Goal: Find specific page/section: Find specific page/section

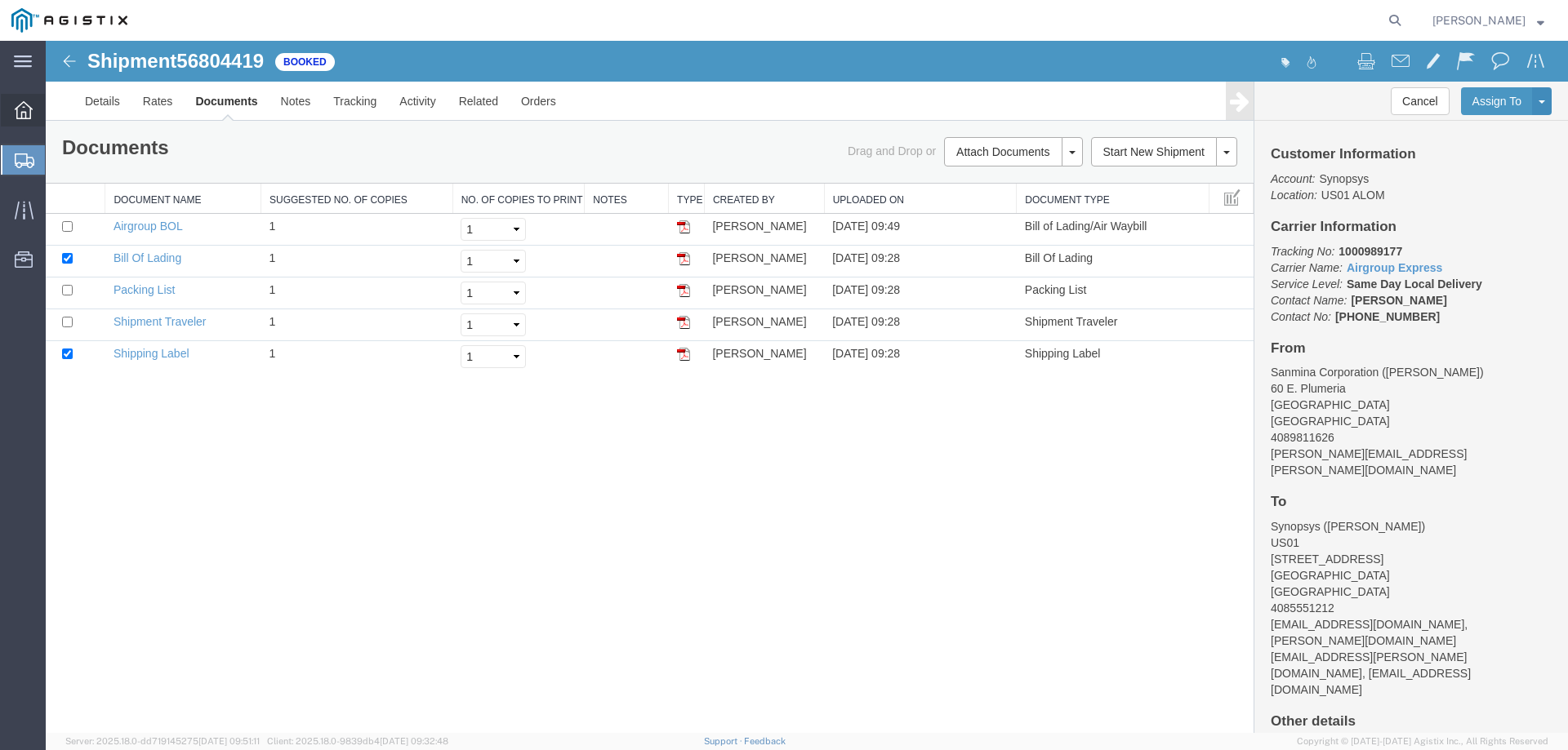
click at [23, 98] on div at bounding box center [23, 109] width 45 height 32
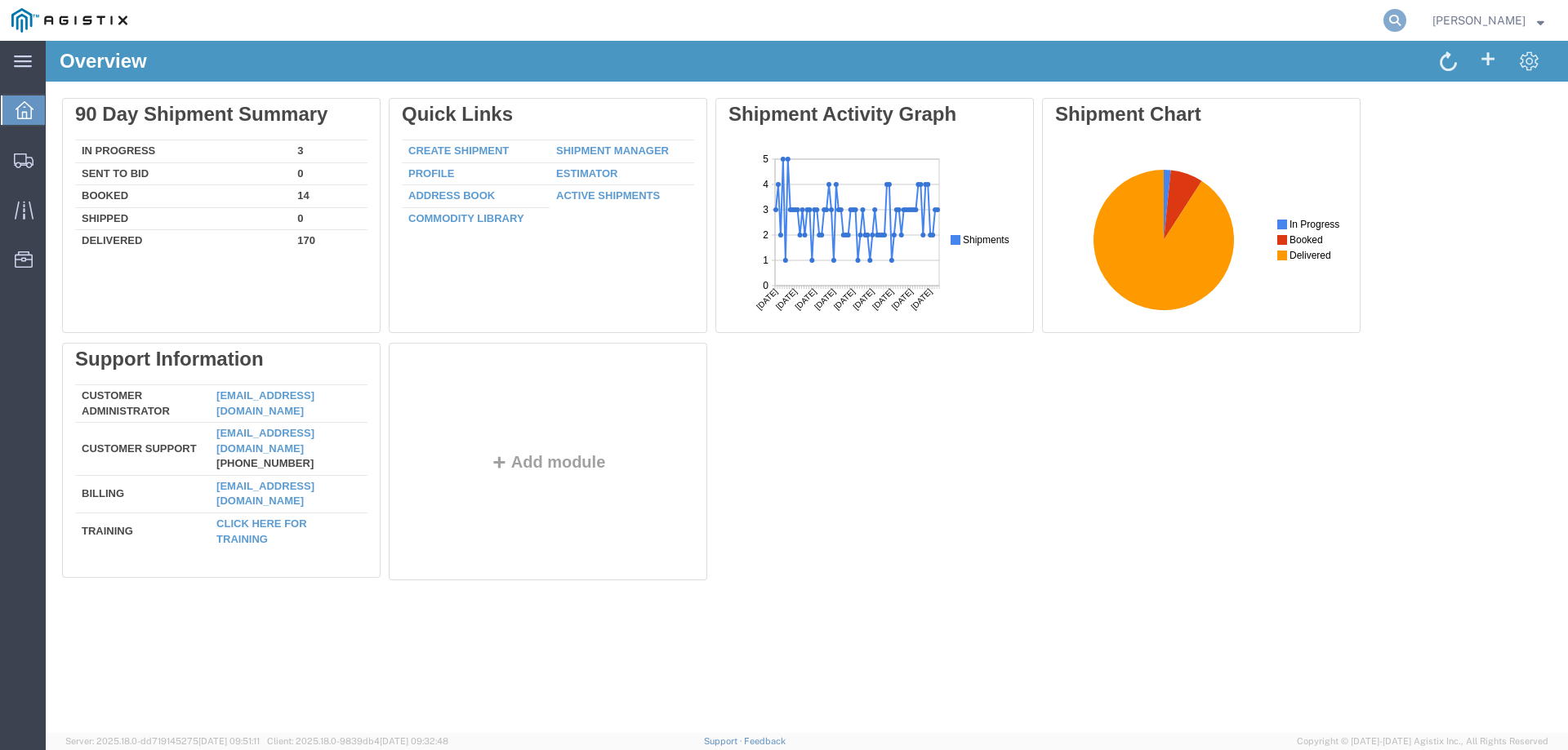
click at [1406, 21] on icon at bounding box center [1394, 20] width 23 height 23
paste input "56802918"
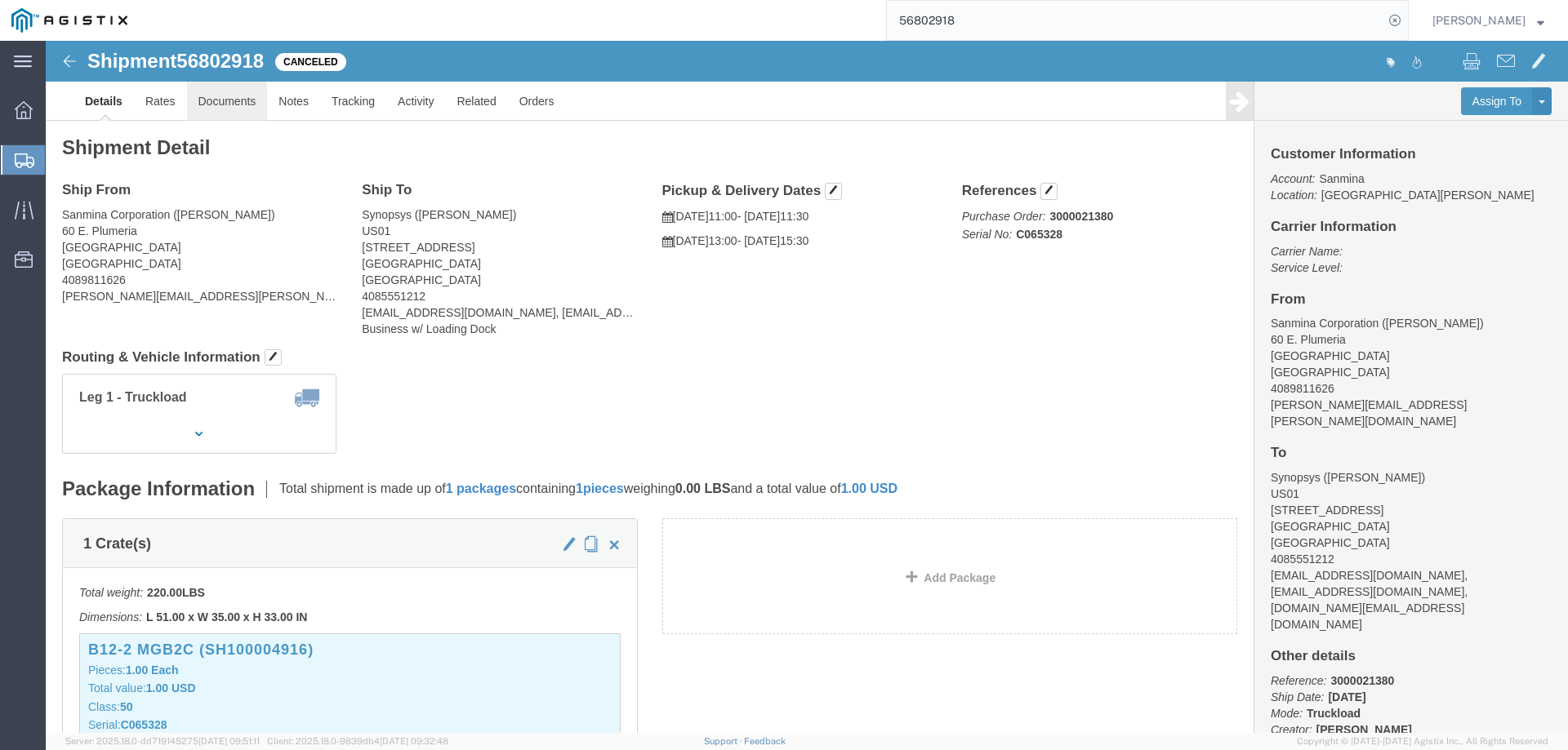
click link "Documents"
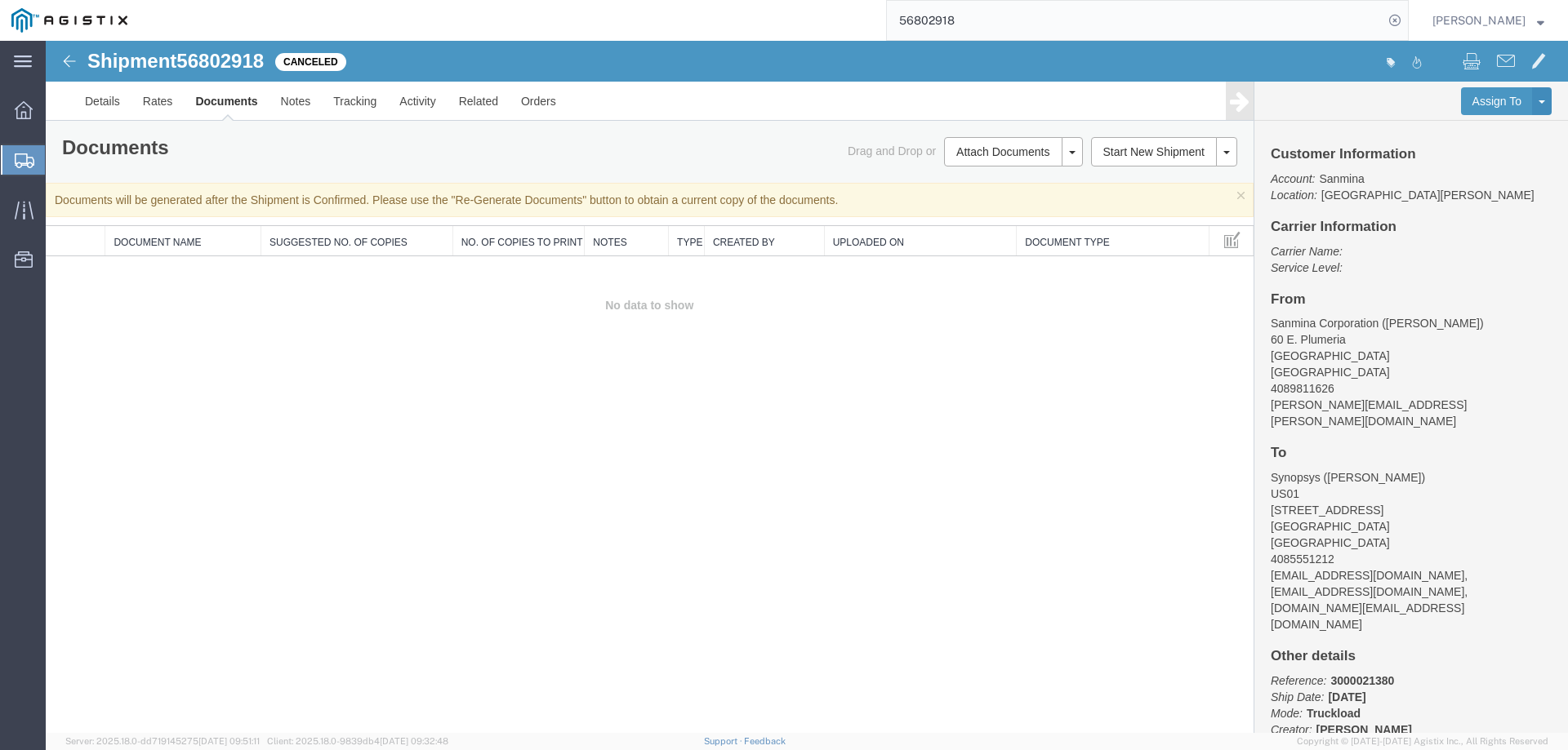
click at [1098, 15] on input "56802918" at bounding box center [1134, 20] width 497 height 39
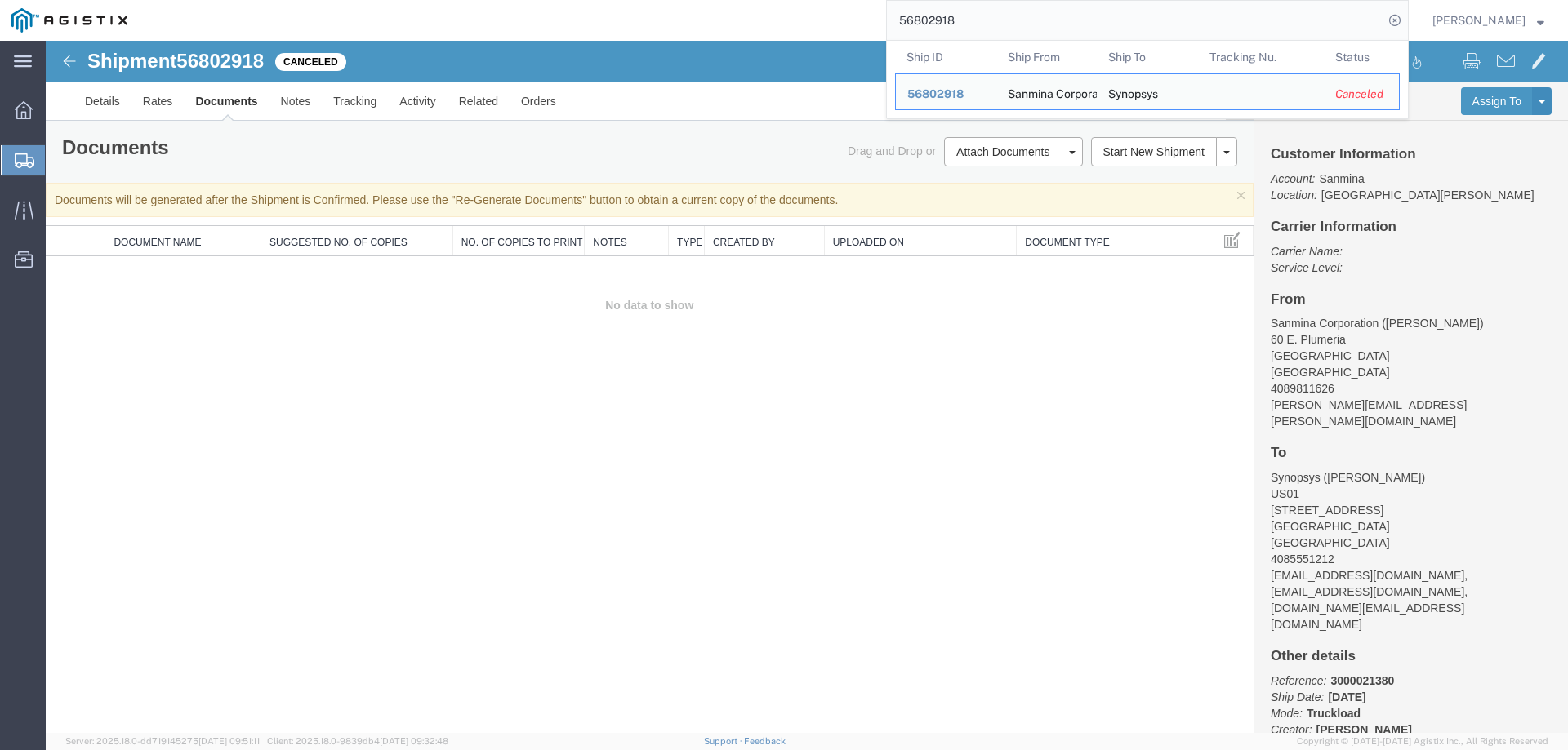
click at [1098, 15] on input "56802918" at bounding box center [1134, 20] width 497 height 39
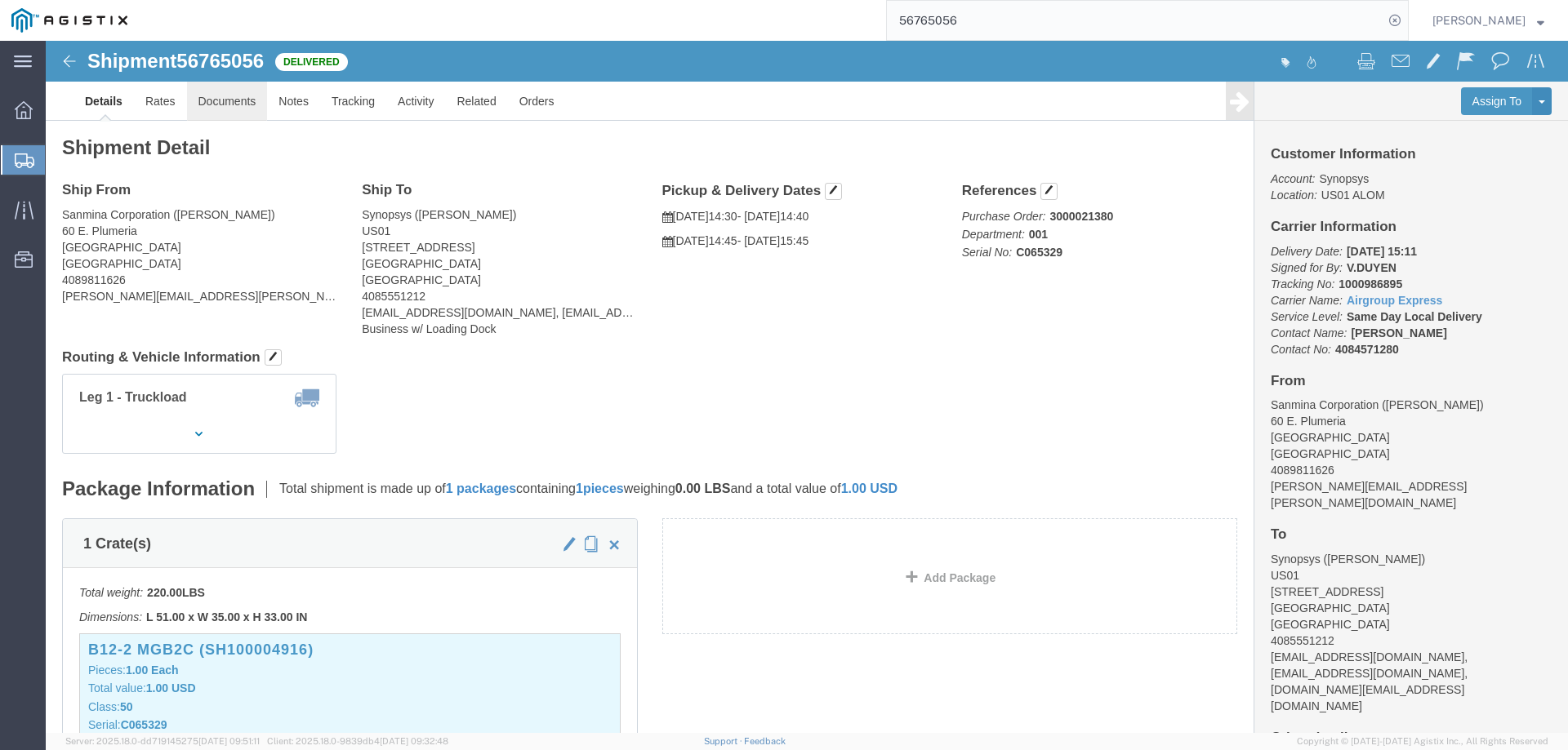
click link "Documents"
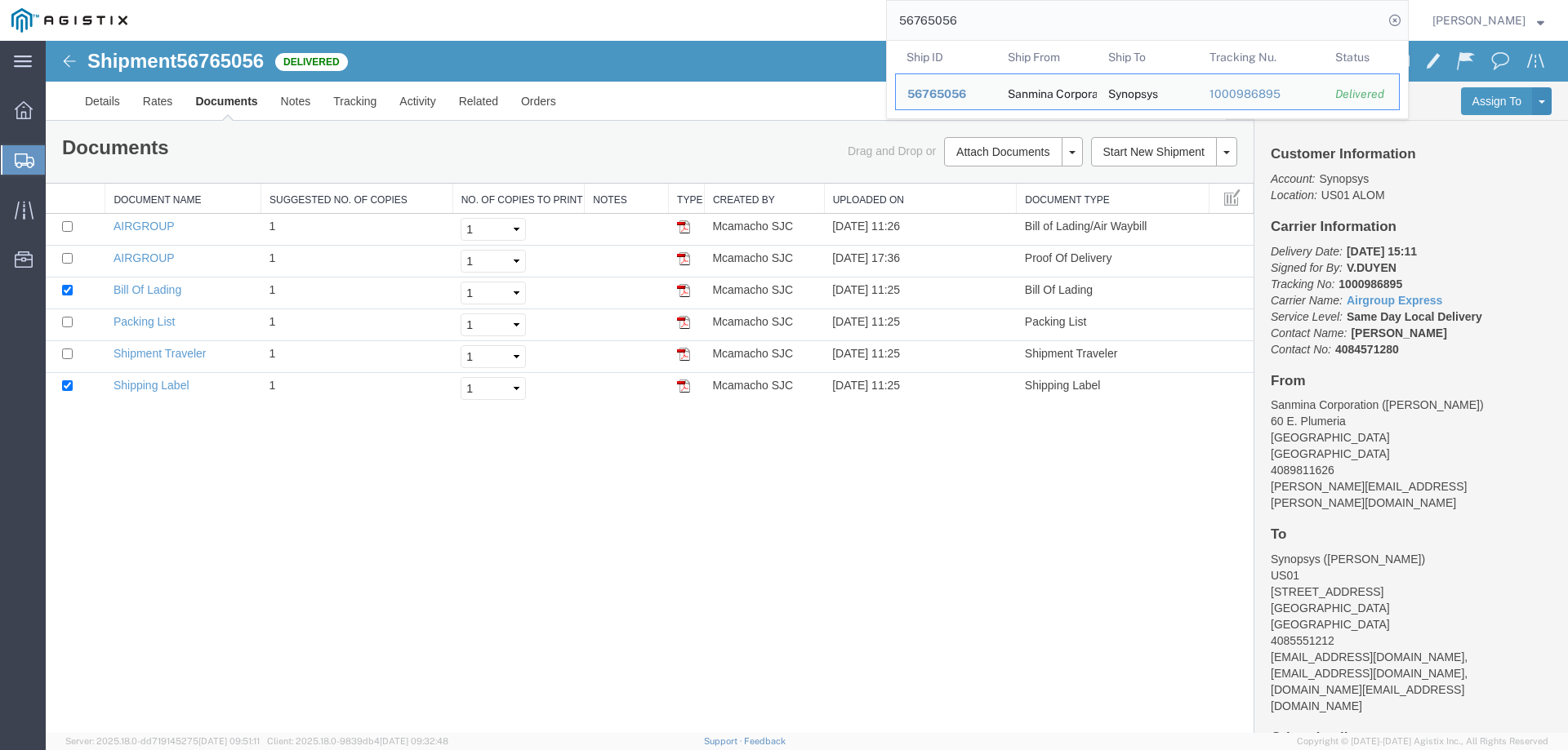
click at [1108, 21] on input "56765056" at bounding box center [1134, 20] width 497 height 39
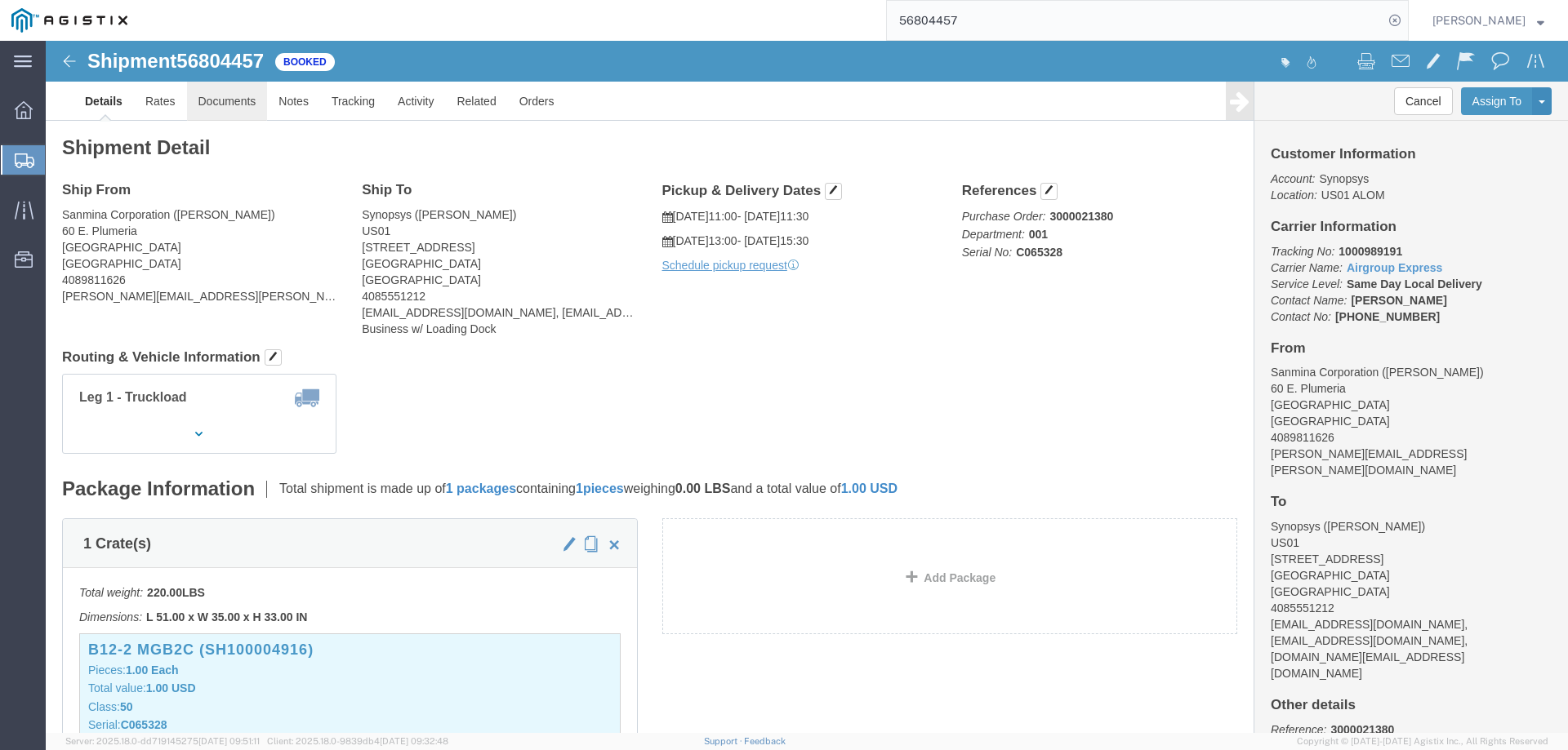
click link "Documents"
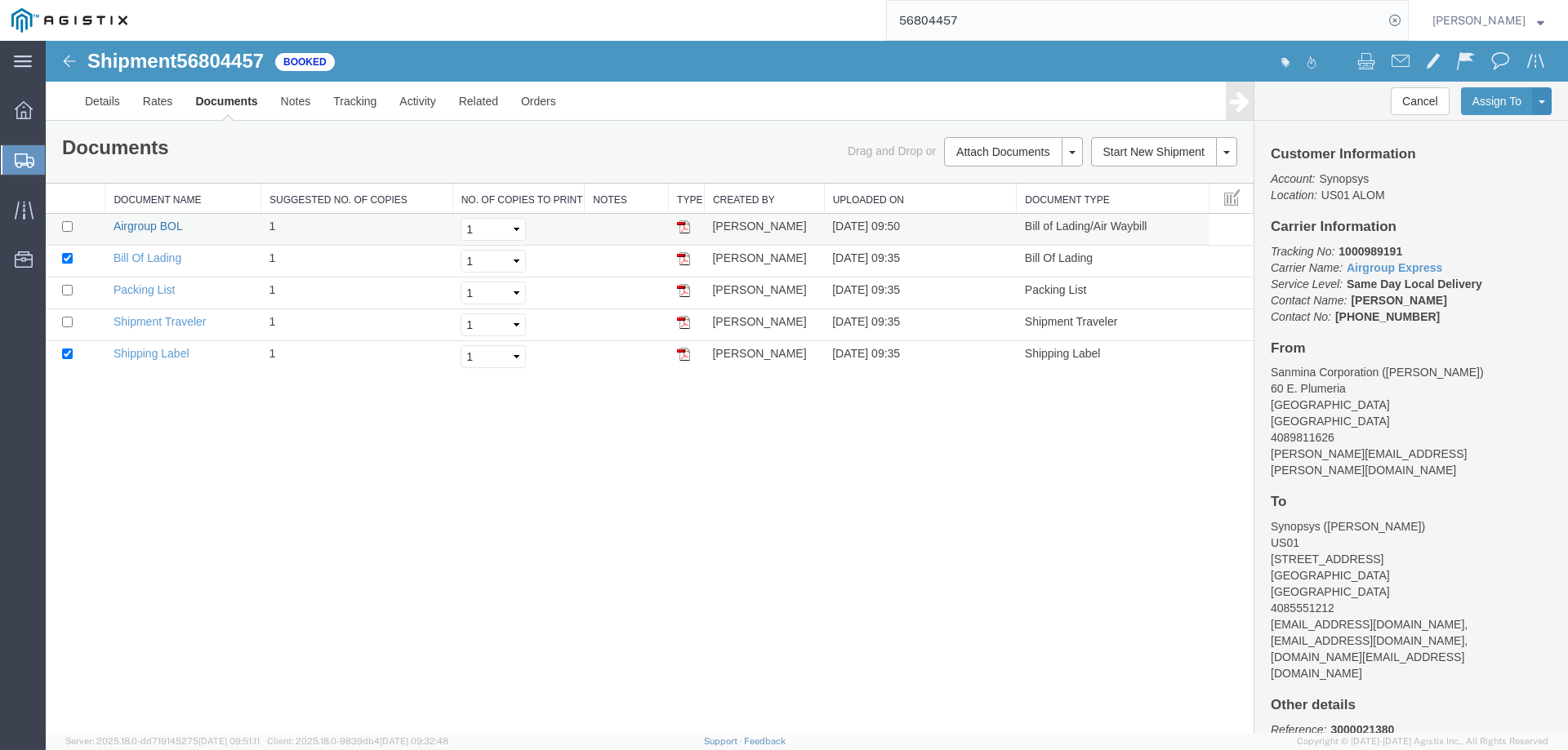
click at [163, 221] on link "Airgroup BOL" at bounding box center [148, 226] width 68 height 13
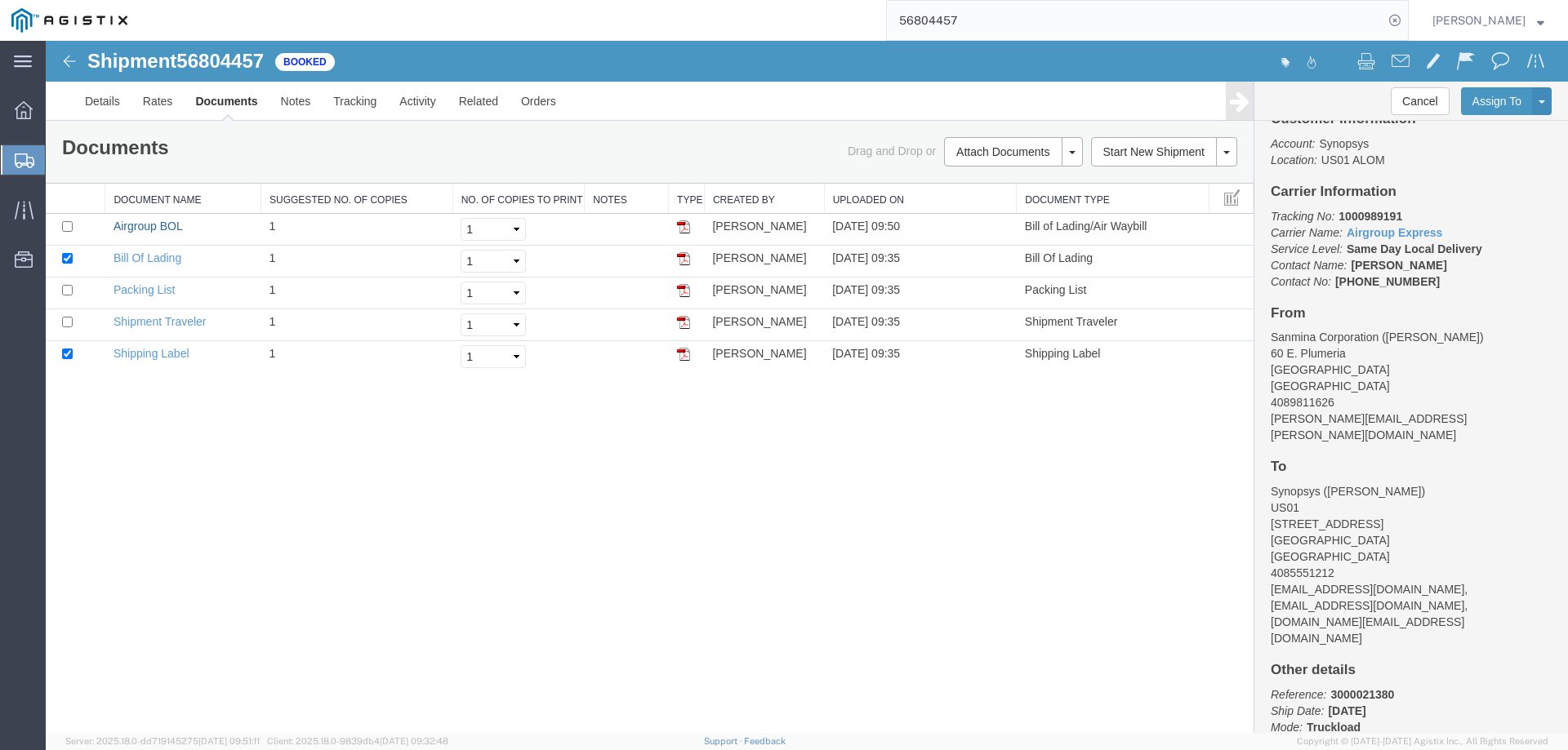
scroll to position [80, 0]
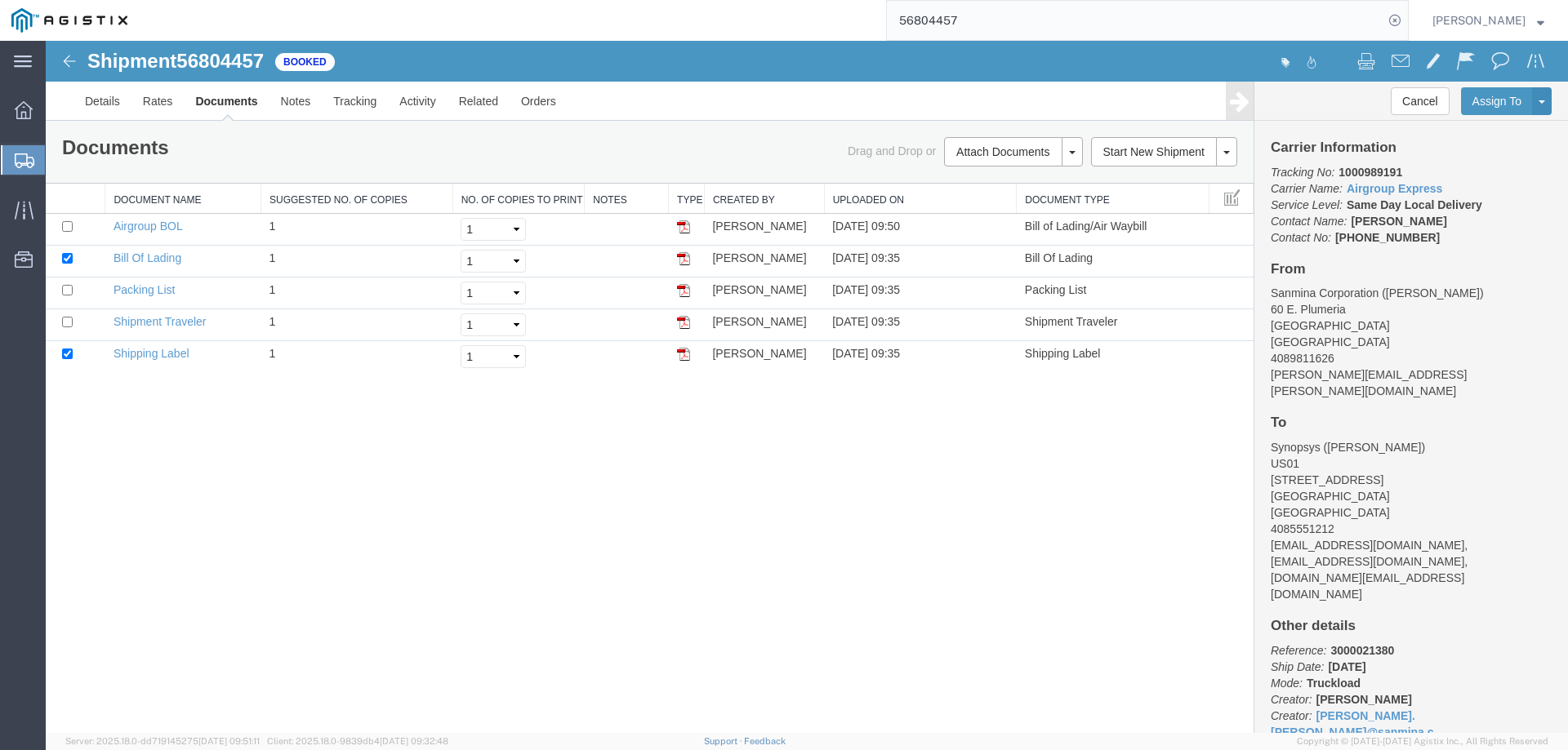
click at [1170, 23] on input "56804457" at bounding box center [1134, 20] width 497 height 39
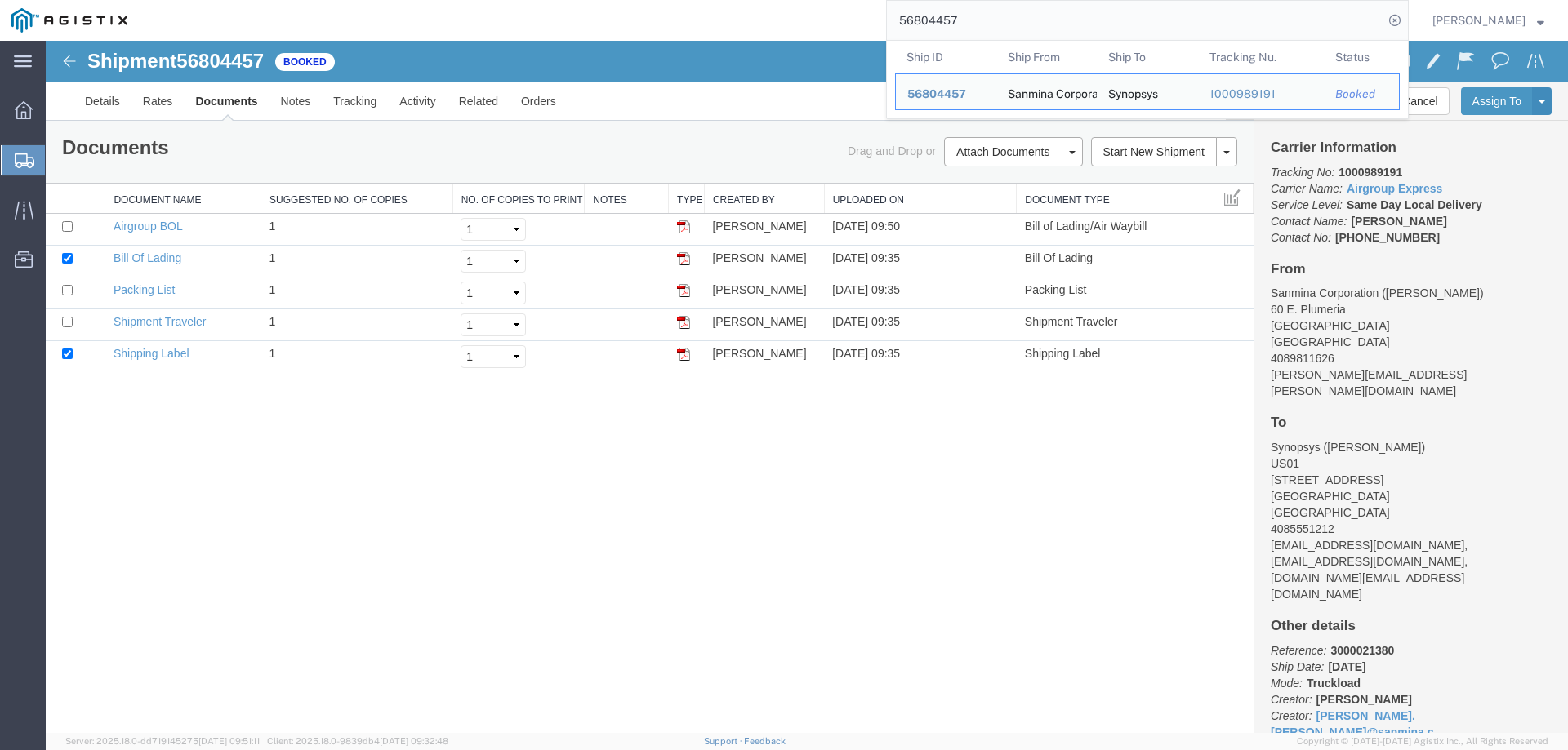
click at [1170, 23] on input "56804457" at bounding box center [1134, 20] width 497 height 39
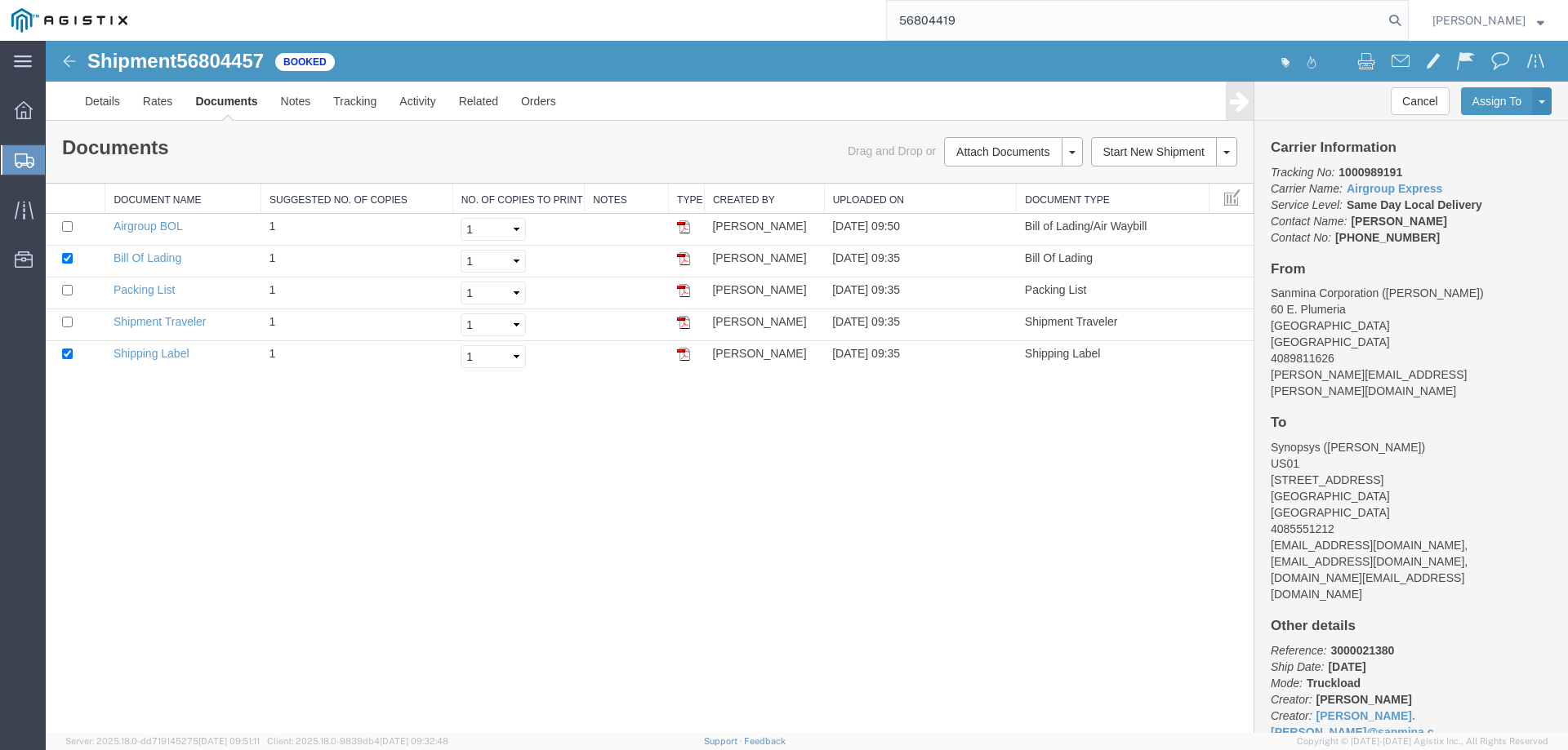
type input "56804419"
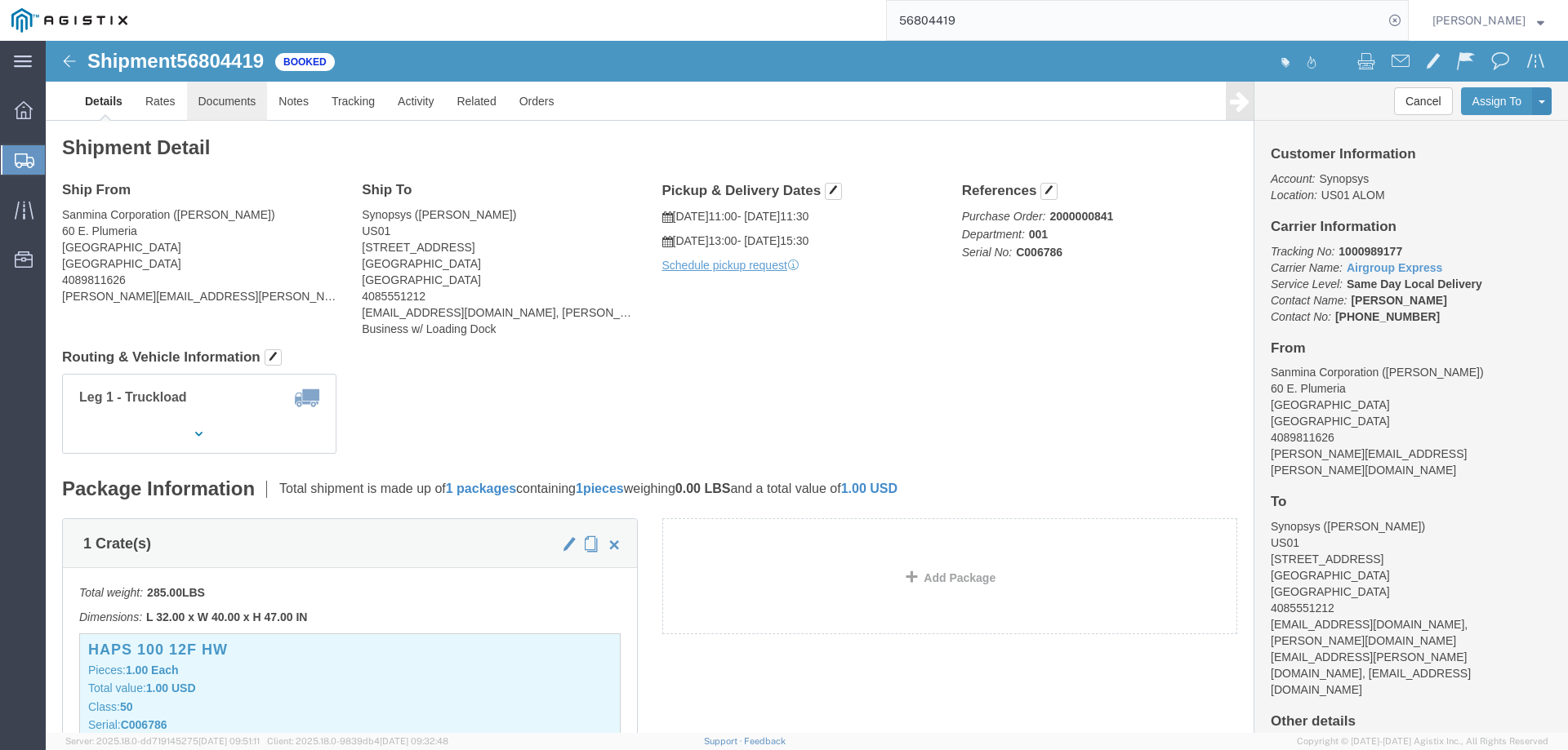
click link "Documents"
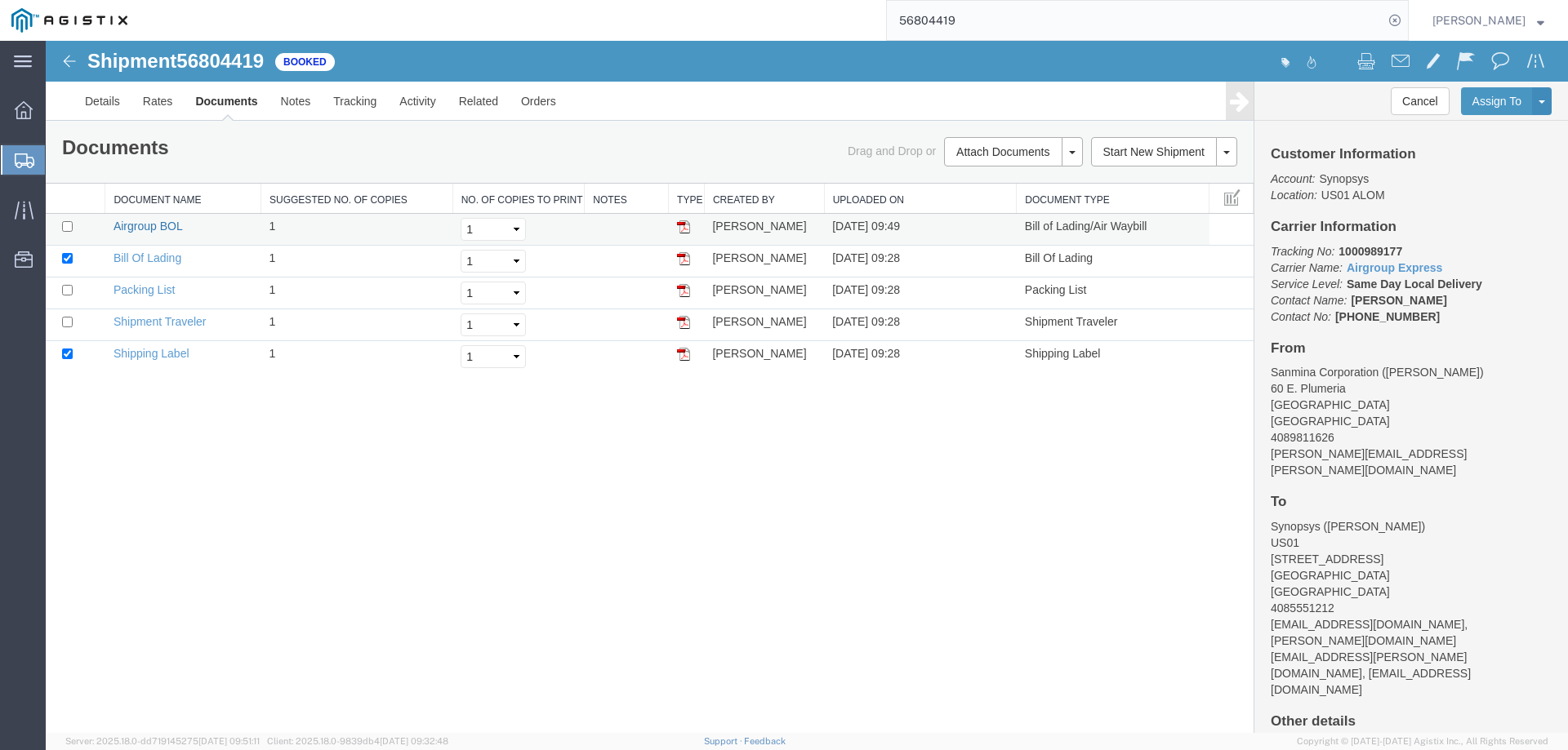
click at [173, 225] on link "Airgroup BOL" at bounding box center [148, 226] width 68 height 13
click at [23, 141] on ul "Overview Shipments Shipment Manager Create Shipment Create from Template Estima…" at bounding box center [22, 192] width 45 height 199
click at [25, 154] on icon at bounding box center [24, 161] width 19 height 15
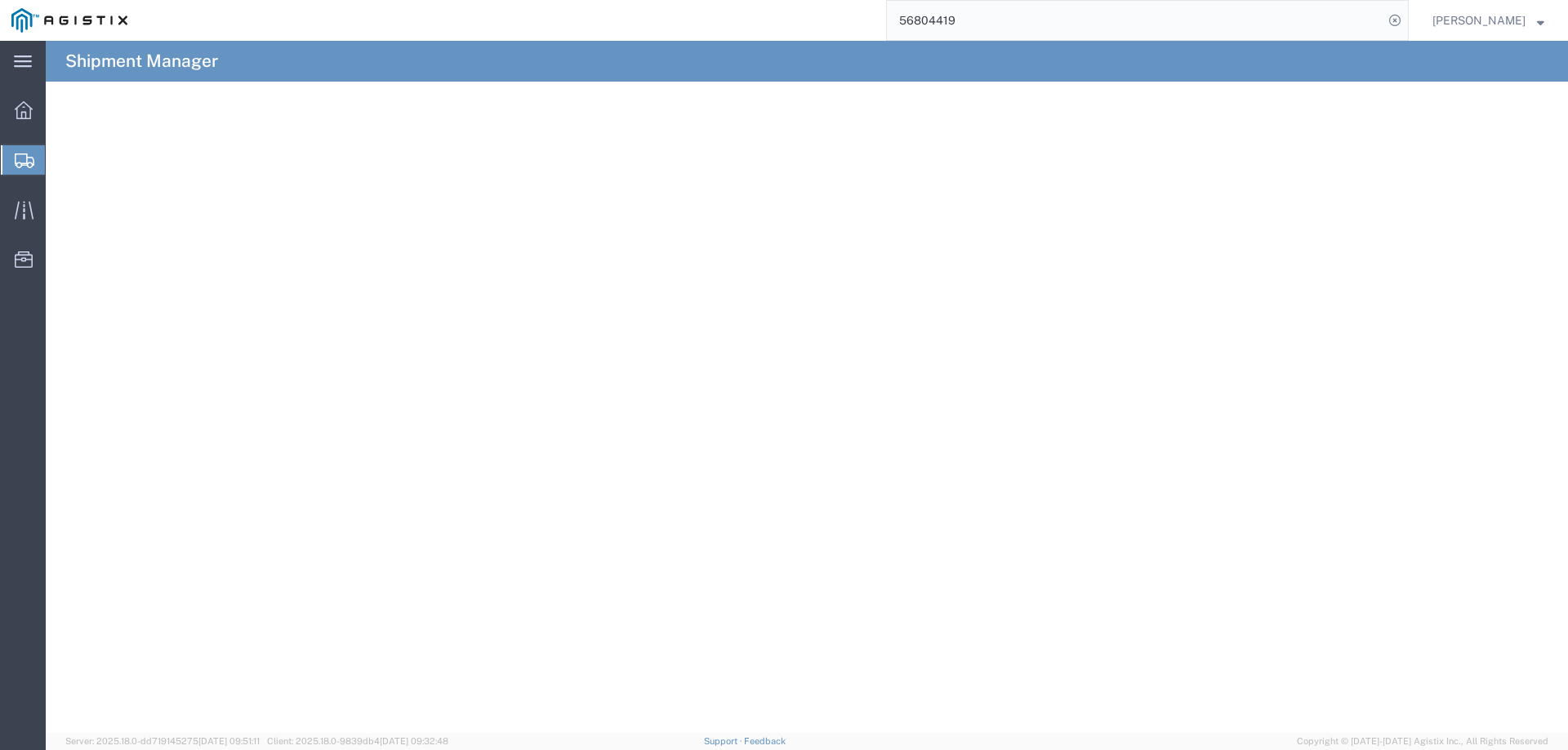
click at [0, 0] on span "Shipment Manager" at bounding box center [0, 0] width 0 height 0
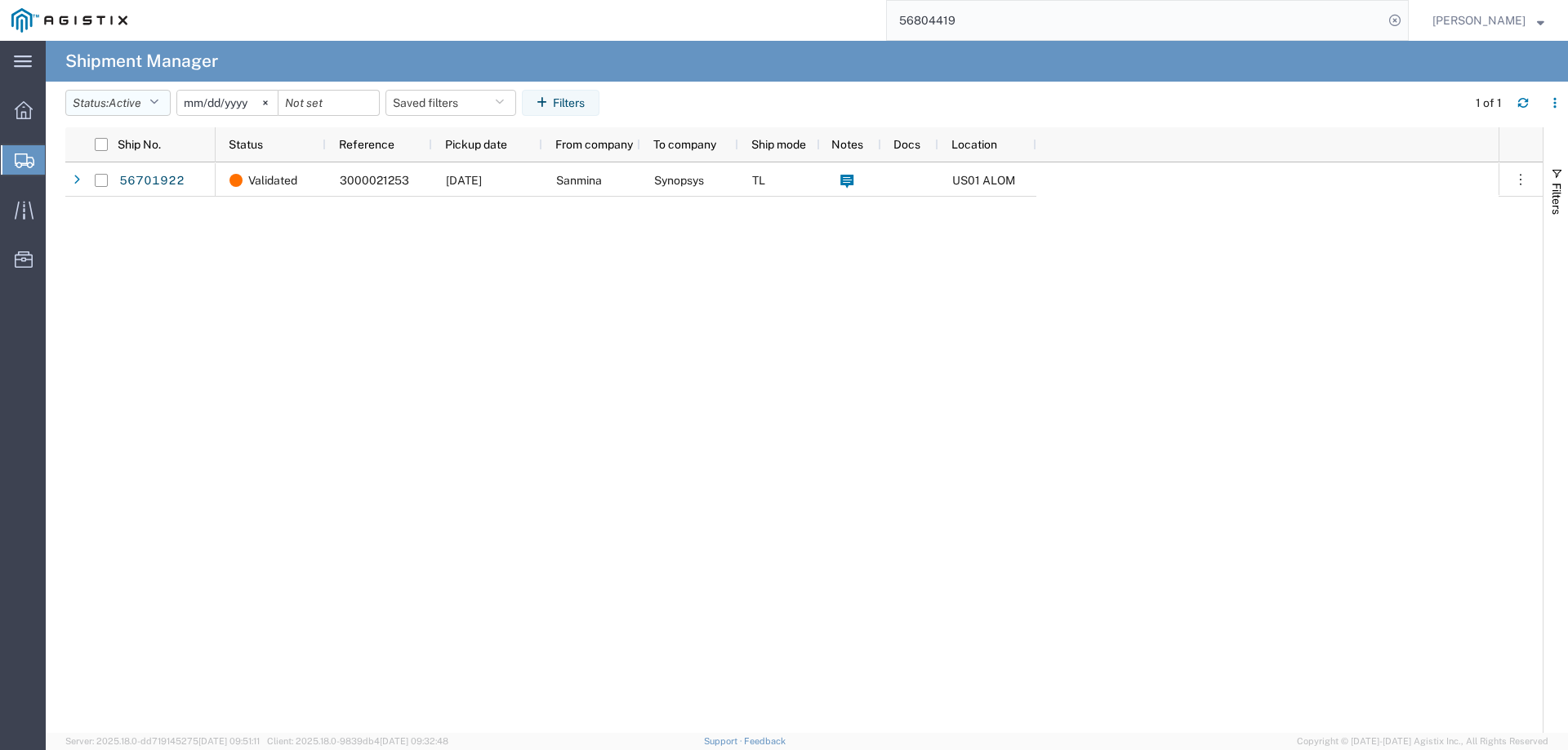
click at [156, 109] on button "Status: Active" at bounding box center [118, 103] width 105 height 26
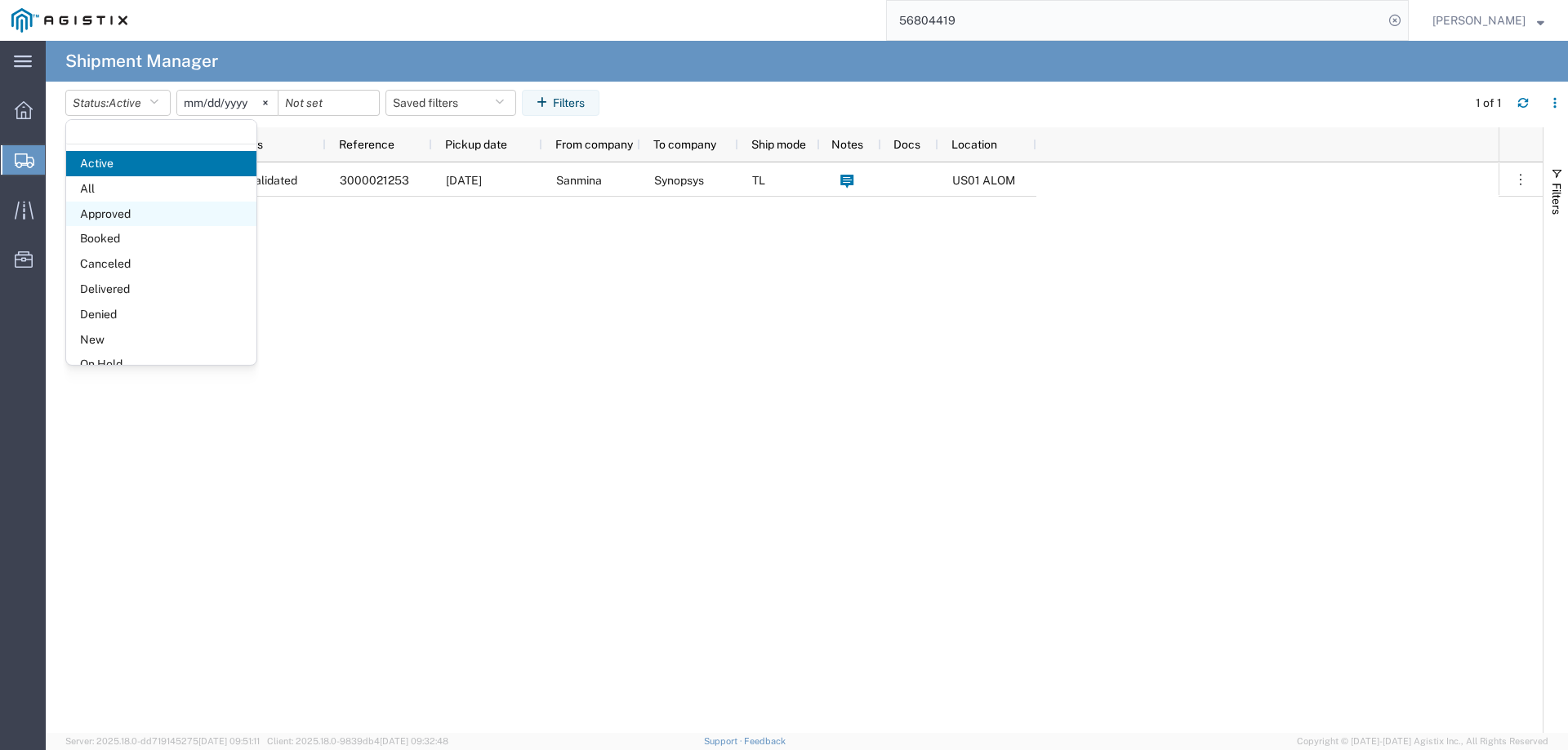
click at [144, 211] on span "Approved" at bounding box center [161, 214] width 191 height 25
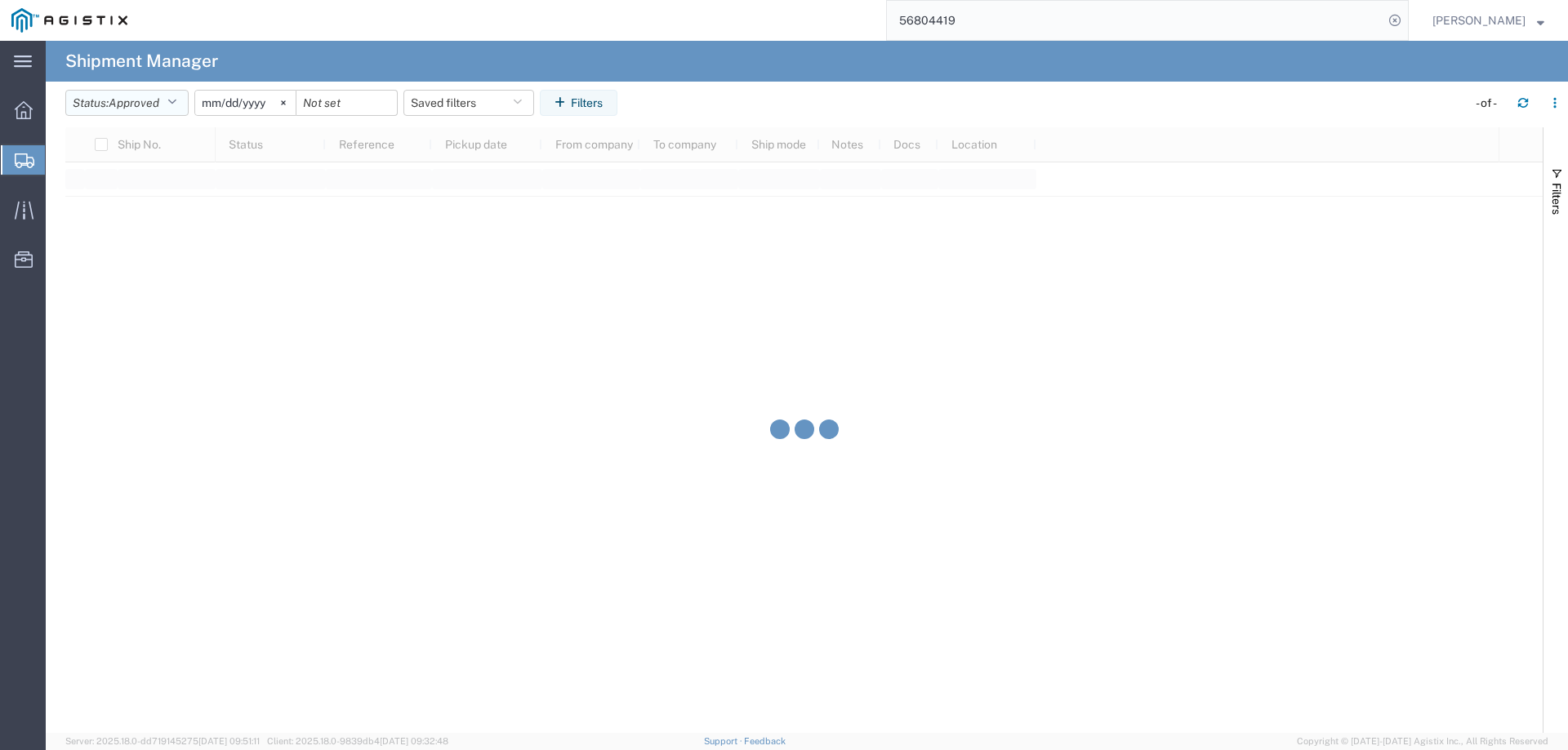
click at [129, 114] on button "Status: Approved" at bounding box center [127, 103] width 123 height 26
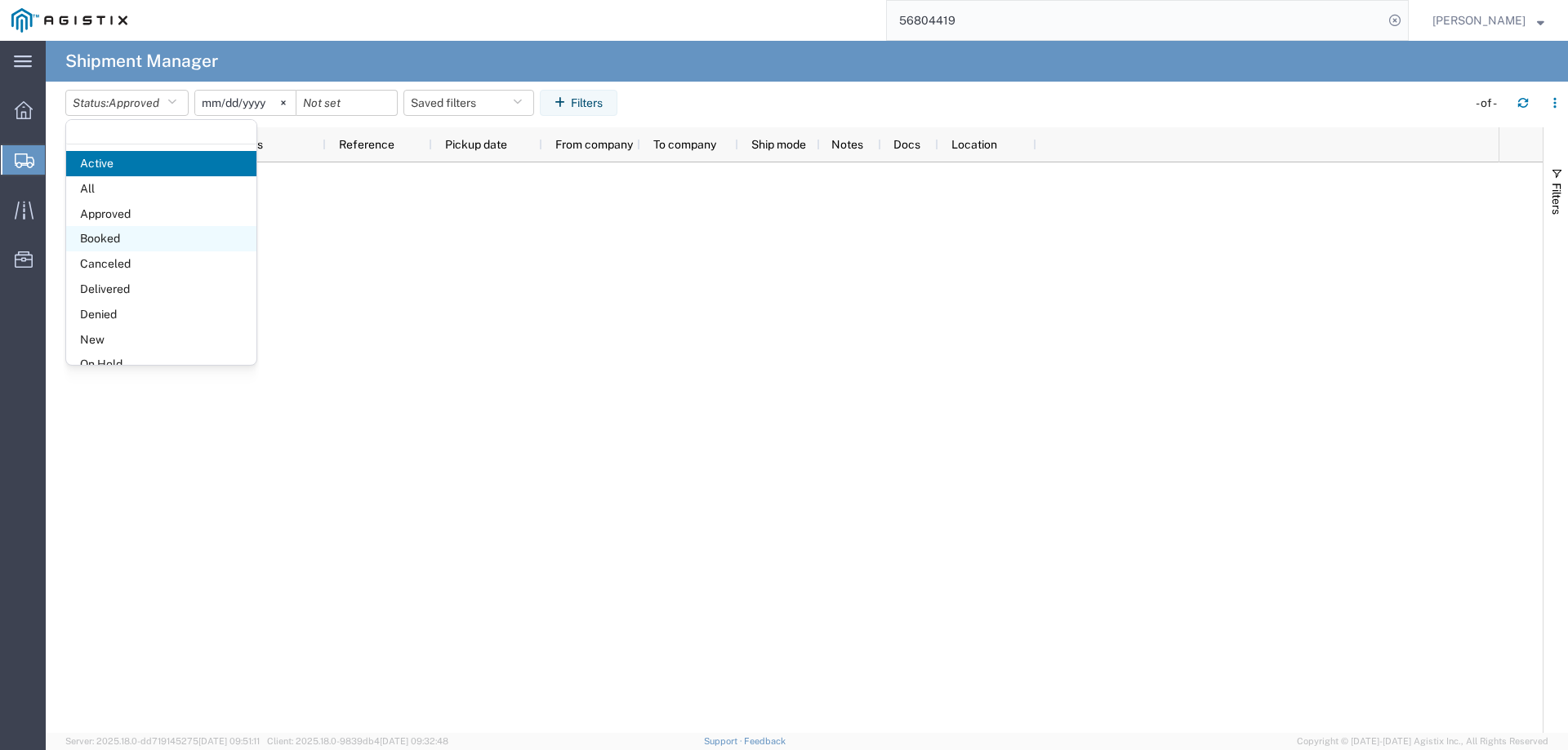
click at [116, 227] on span "Booked" at bounding box center [161, 238] width 191 height 25
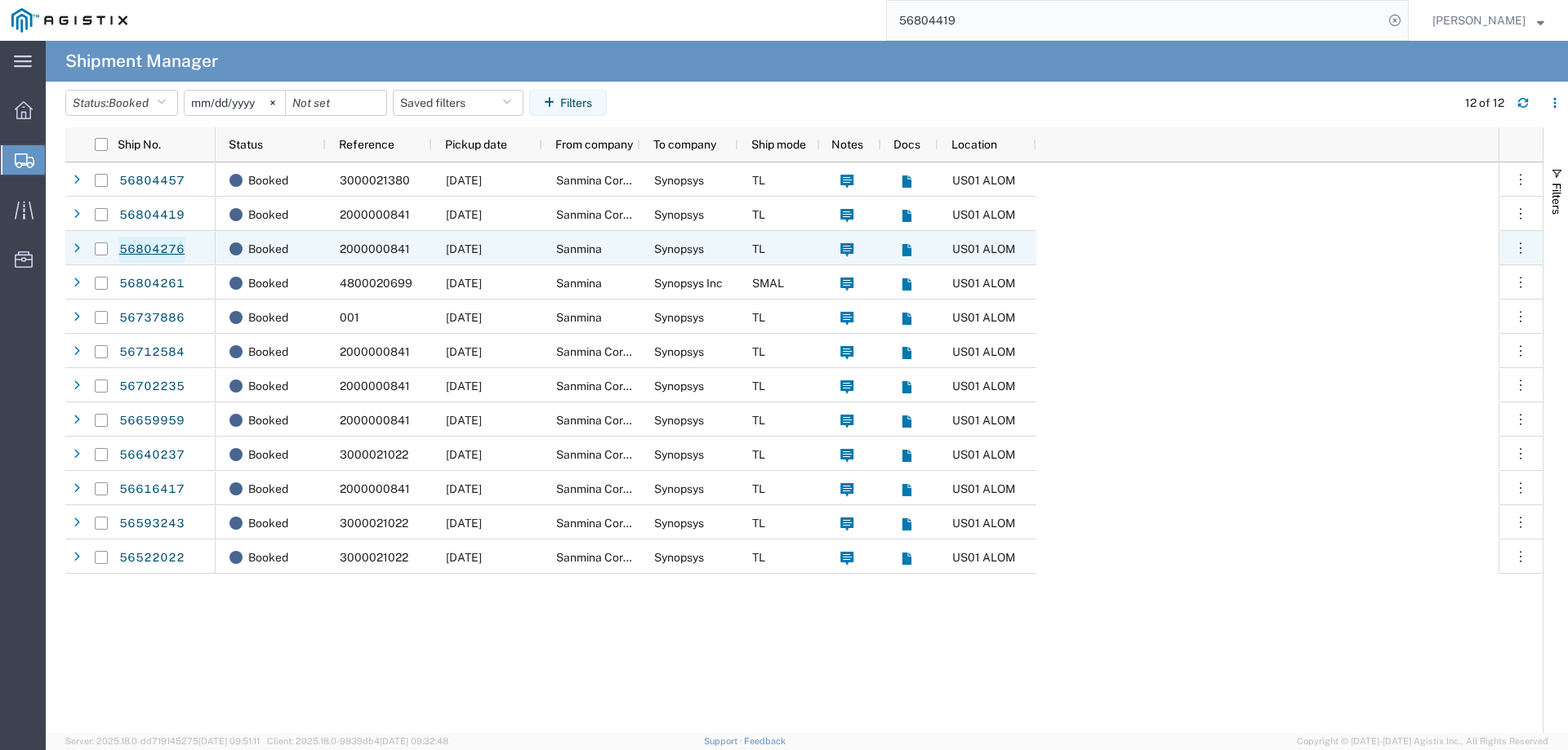
click at [142, 255] on link "56804276" at bounding box center [152, 250] width 67 height 26
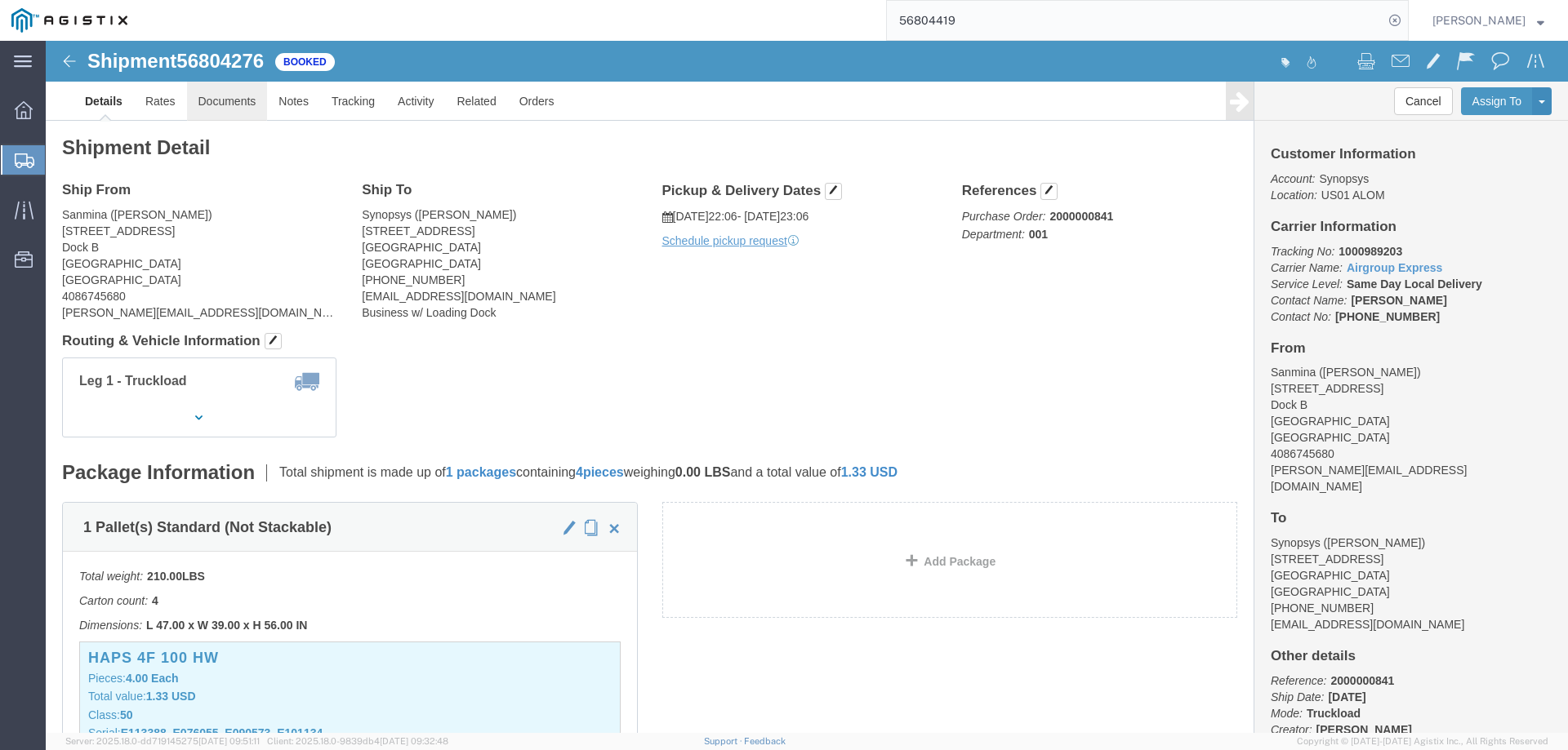
click link "Documents"
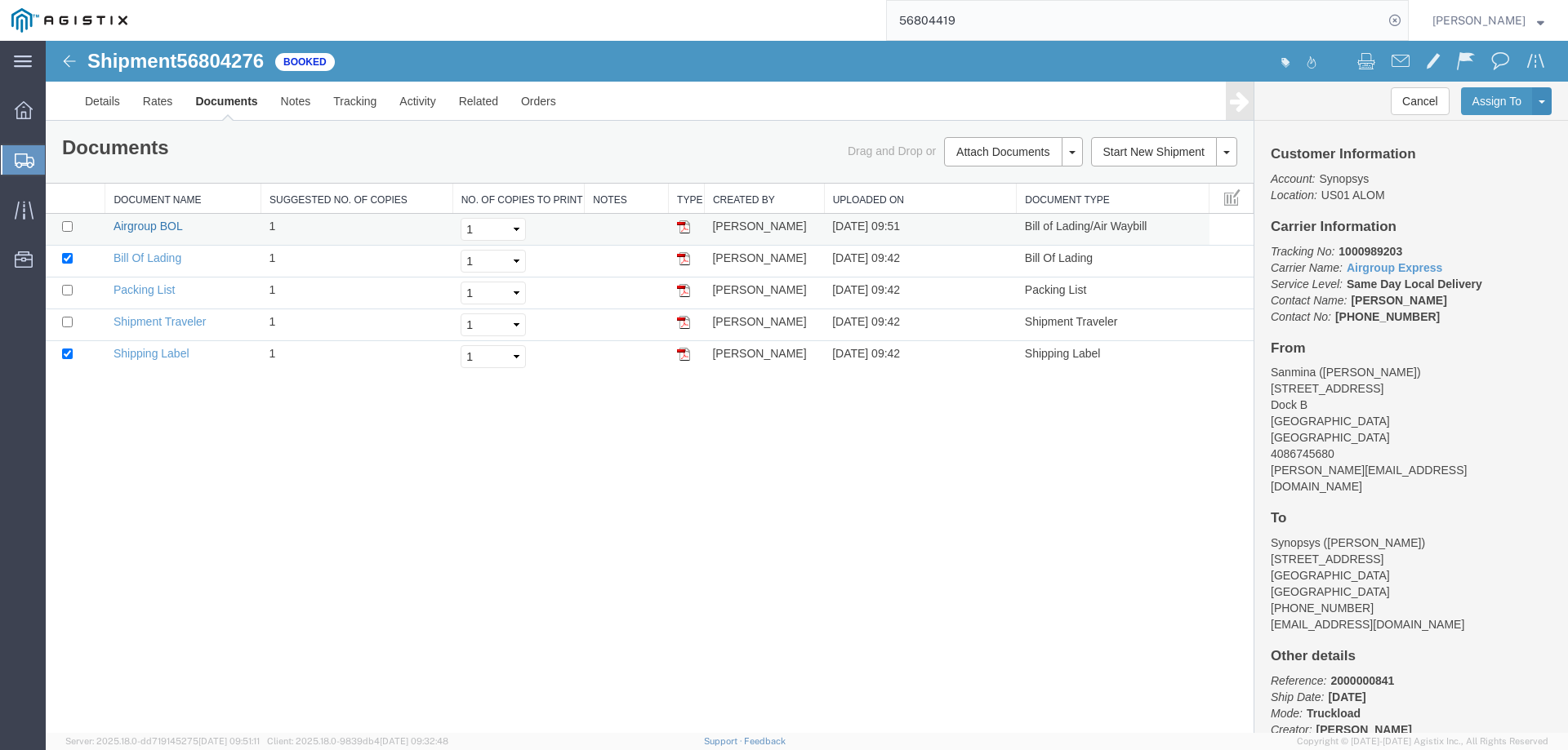
click at [157, 230] on link "Airgroup BOL" at bounding box center [148, 226] width 68 height 13
